Goal: Information Seeking & Learning: Learn about a topic

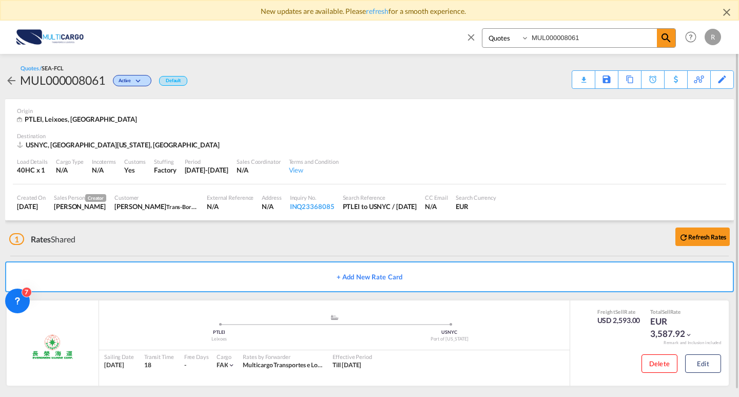
click at [593, 39] on input "MUL000008061" at bounding box center [593, 38] width 128 height 18
drag, startPoint x: 593, startPoint y: 39, endPoint x: 462, endPoint y: 40, distance: 131.9
click at [459, 40] on div "Quotes MUL000008061 Help Resources Product Release R My Profile Logout" at bounding box center [369, 37] width 708 height 32
paste input "102"
type input "MUL000008102"
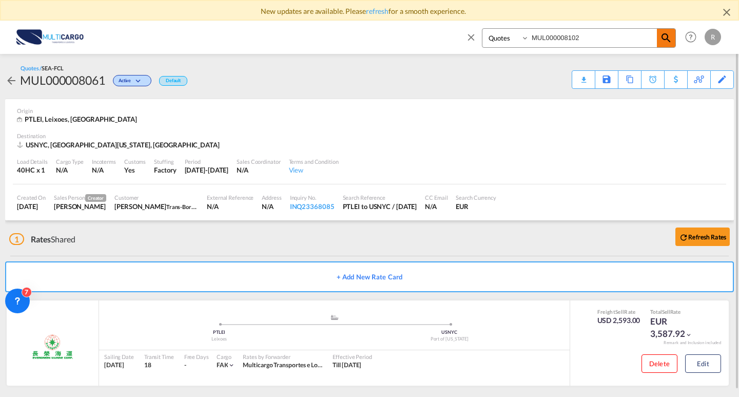
click at [667, 41] on md-icon "icon-magnify" at bounding box center [666, 38] width 12 height 12
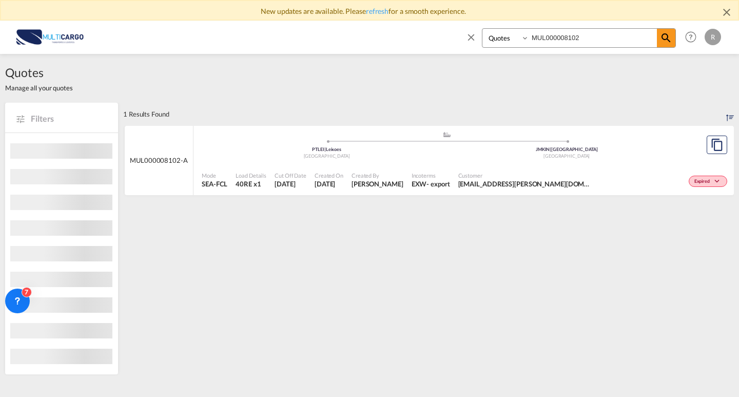
click at [621, 165] on div "Mode SEA-FCL Load Details 40RE x1 Cut Off Date [DATE] Created On [DATE] Created…" at bounding box center [464, 180] width 541 height 31
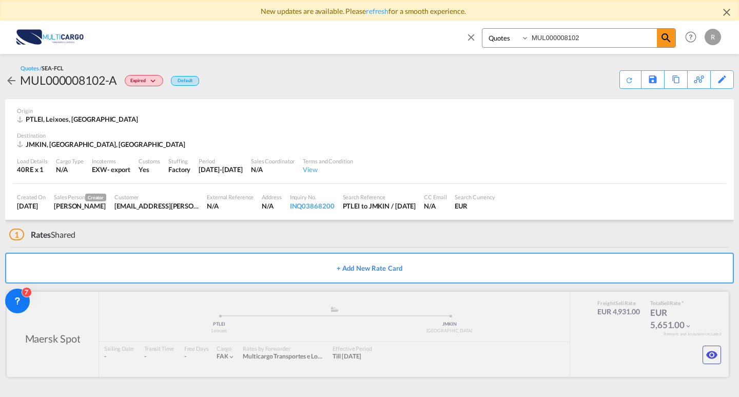
click at [701, 351] on div at bounding box center [368, 334] width 722 height 85
click at [706, 349] on button "button" at bounding box center [712, 355] width 18 height 18
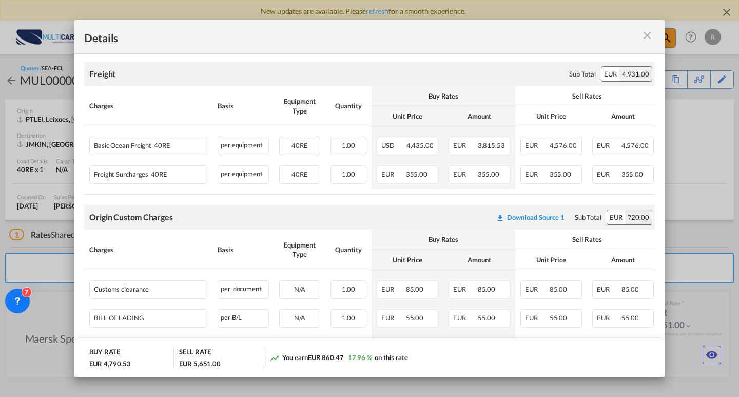
scroll to position [205, 0]
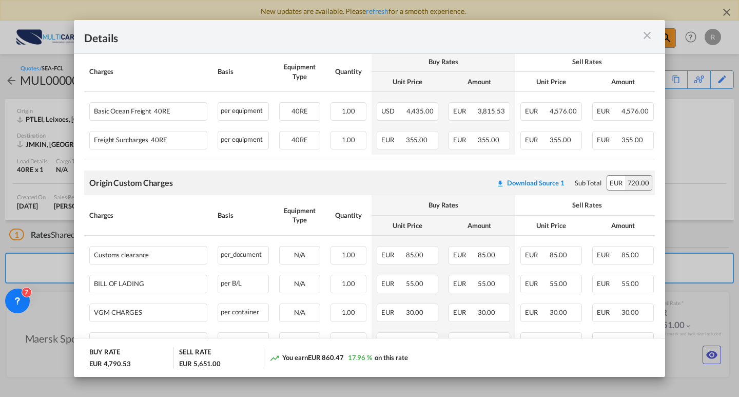
click at [641, 39] on md-icon "icon-close m-3 fg-AAA8AD cursor" at bounding box center [647, 35] width 12 height 12
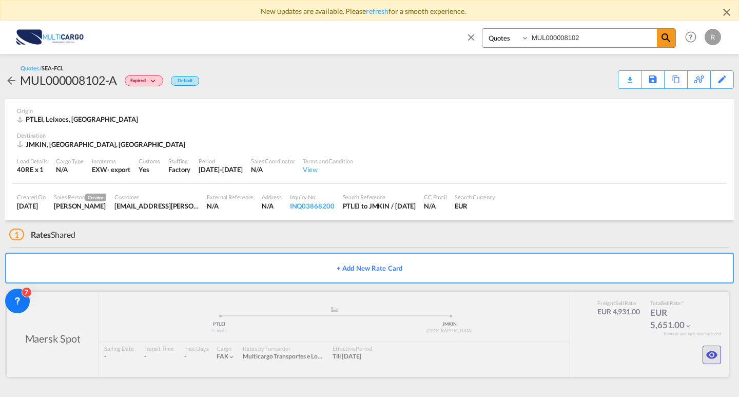
click at [710, 350] on md-icon "icon-eye" at bounding box center [712, 355] width 12 height 12
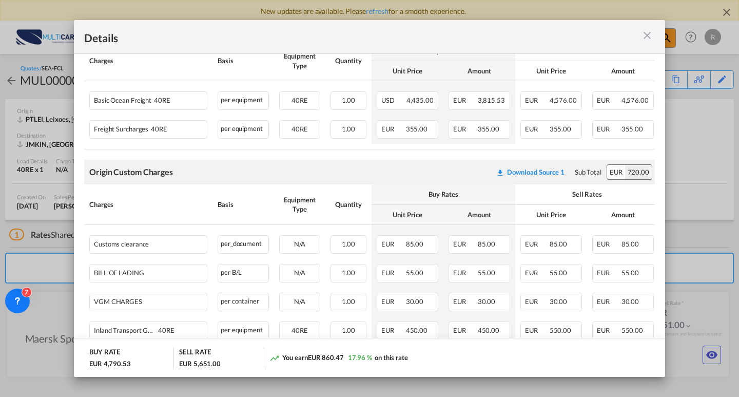
scroll to position [260, 0]
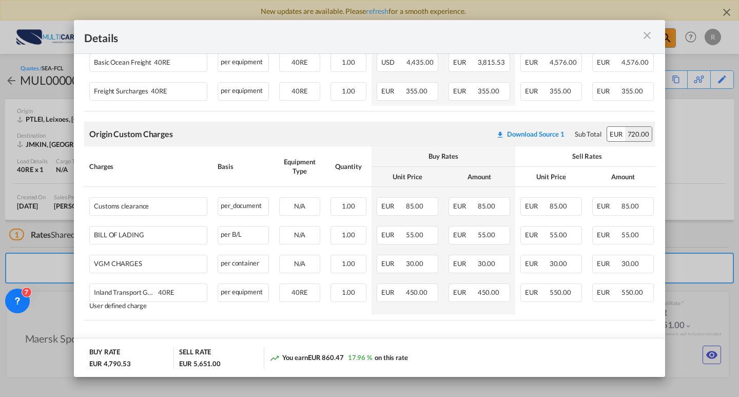
drag, startPoint x: 447, startPoint y: 330, endPoint x: 490, endPoint y: 207, distance: 130.4
click at [447, 330] on md-content "Freight Please enter leg name Leg Name Already Exists Sub Total EUR 4,931.00 Ch…" at bounding box center [369, 165] width 591 height 394
click at [644, 31] on md-icon "icon-close m-3 fg-AAA8AD cursor" at bounding box center [647, 35] width 12 height 12
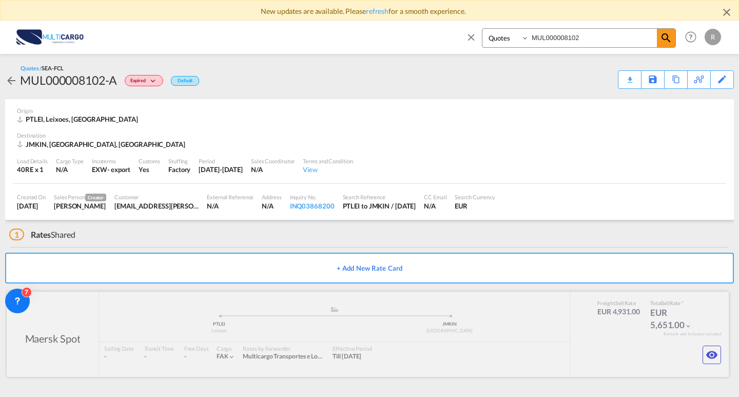
drag, startPoint x: 706, startPoint y: 356, endPoint x: 668, endPoint y: 329, distance: 46.7
click at [707, 356] on md-icon "icon-eye" at bounding box center [712, 355] width 12 height 12
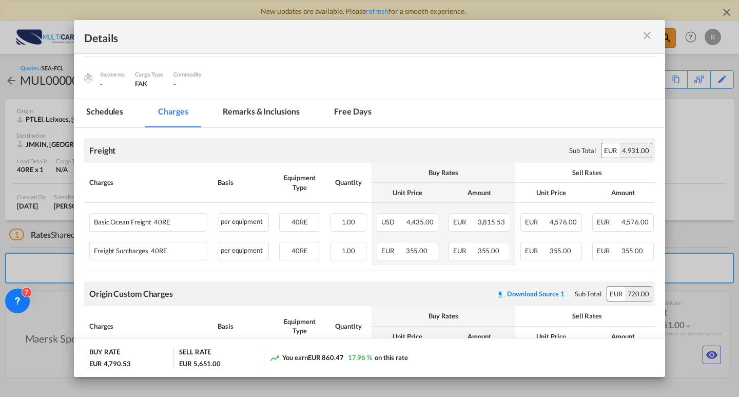
scroll to position [103, 0]
